Goal: Transaction & Acquisition: Purchase product/service

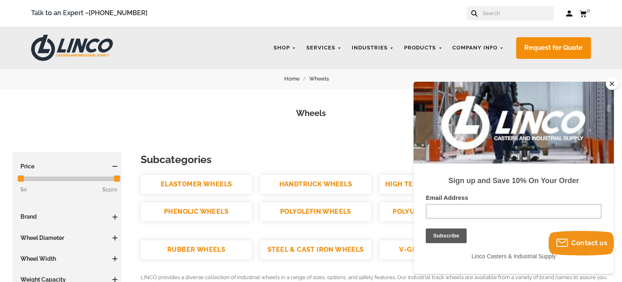
click at [613, 82] on button "Close" at bounding box center [612, 84] width 12 height 12
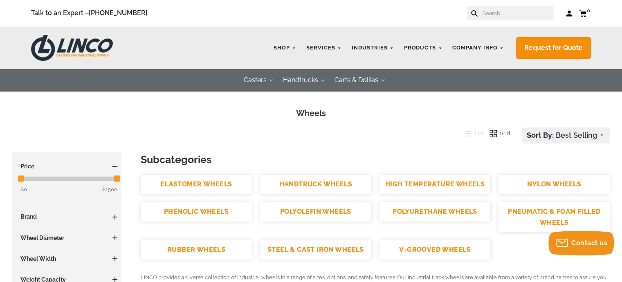
click at [333, 215] on link "POLYOLEFIN WHEELS" at bounding box center [315, 211] width 111 height 19
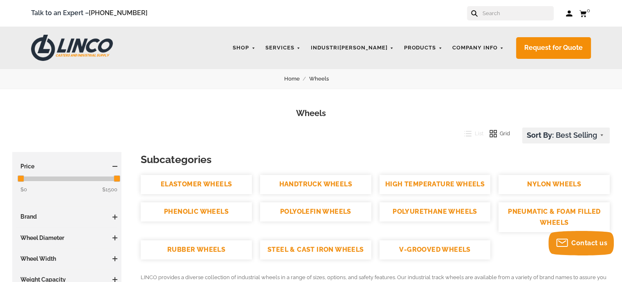
click at [586, 13] on link "Cart 0" at bounding box center [585, 13] width 12 height 10
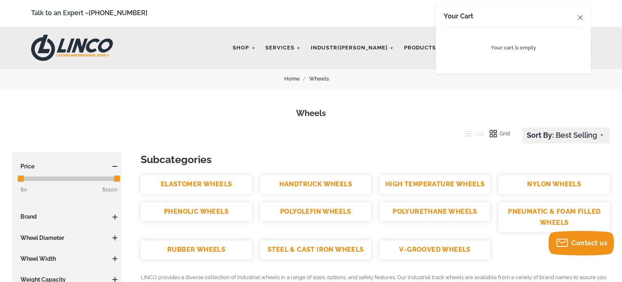
click at [579, 19] on icon at bounding box center [580, 17] width 5 height 5
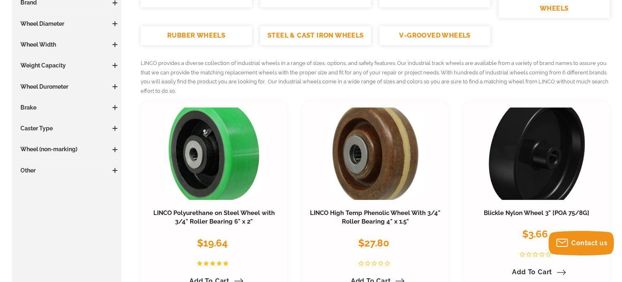
scroll to position [202, 0]
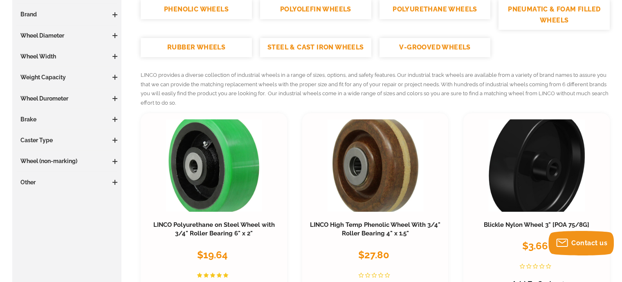
click at [42, 33] on h3 "Wheel Diameter" at bounding box center [66, 35] width 101 height 8
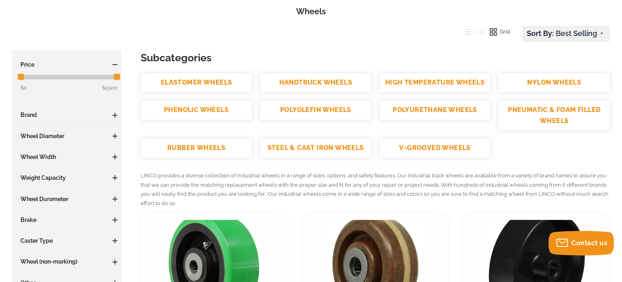
scroll to position [0, 0]
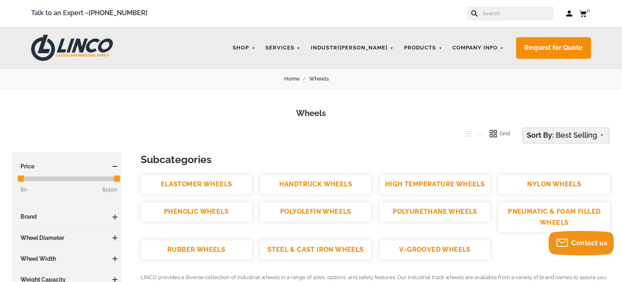
click at [588, 136] on select "Featured Items Newest Items Best Selling A to Z Z to A By Review Price: Ascendi…" at bounding box center [566, 135] width 87 height 15
drag, startPoint x: 543, startPoint y: 131, endPoint x: 574, endPoint y: 14, distance: 121.0
click at [569, 14] on link "Log in" at bounding box center [569, 13] width 7 height 8
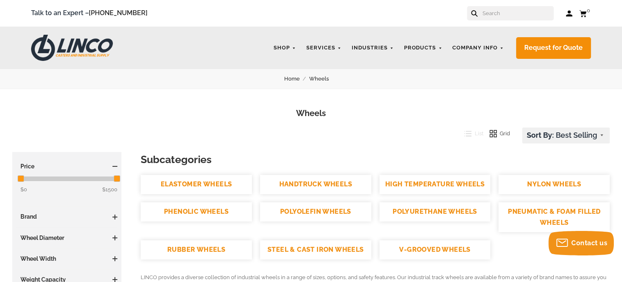
click at [202, 211] on link "PHENOLIC WHEELS" at bounding box center [196, 211] width 111 height 19
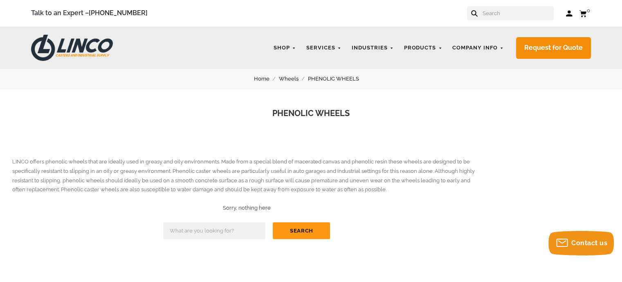
click at [297, 233] on button "Search" at bounding box center [301, 230] width 57 height 17
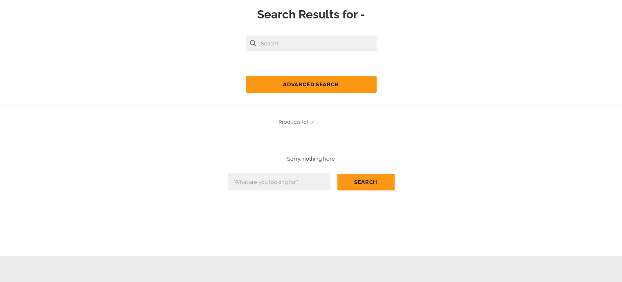
scroll to position [88, 0]
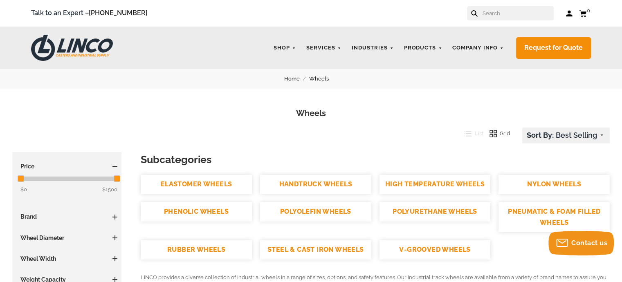
click at [507, 15] on input "text" at bounding box center [518, 13] width 72 height 14
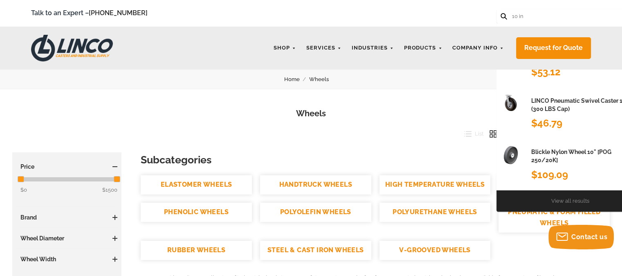
type input "10 in"
click at [577, 204] on link "View all results" at bounding box center [570, 201] width 38 height 6
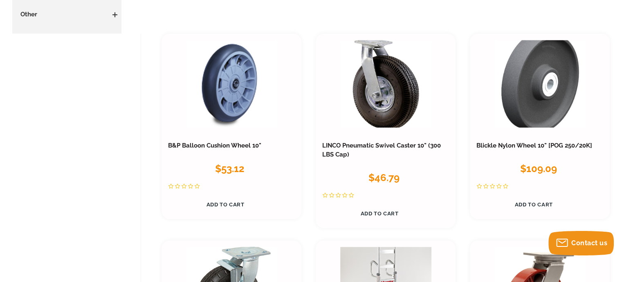
scroll to position [456, 0]
